Goal: Answer question/provide support

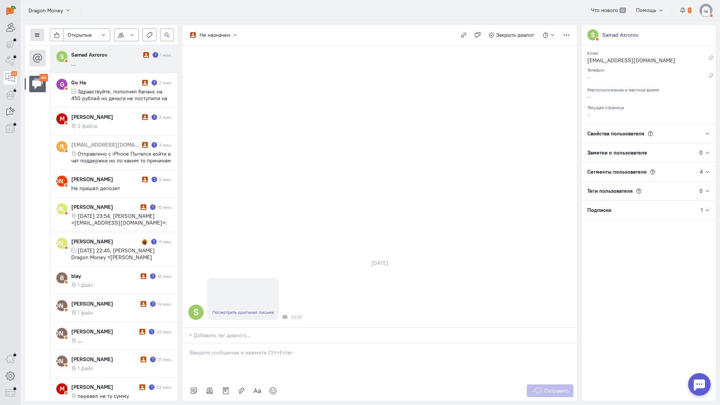
click at [37, 34] on icon at bounding box center [37, 35] width 6 height 6
click at [70, 46] on button "Список пользователей" at bounding box center [68, 50] width 76 height 12
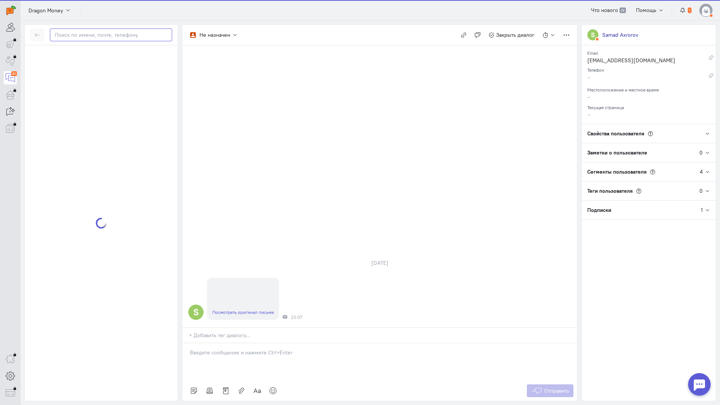
click at [104, 31] on input "text" at bounding box center [111, 34] width 122 height 13
paste input "[EMAIL_ADDRESS]."
type input "[EMAIL_ADDRESS]."
click at [105, 55] on div "blay [EMAIL_ADDRESS]. com" at bounding box center [108, 58] width 127 height 14
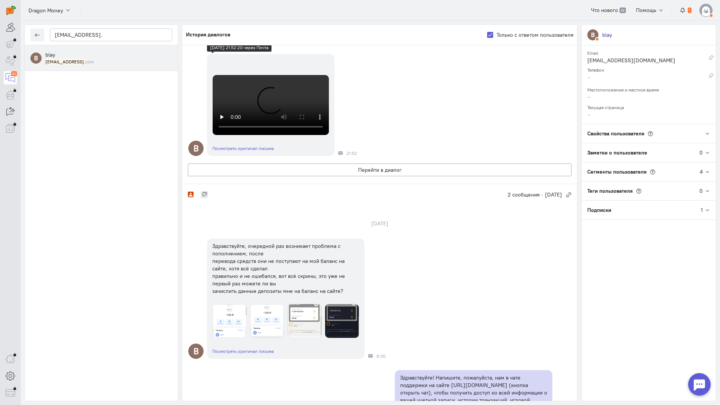
scroll to position [112, 0]
